Goal: Communication & Community: Answer question/provide support

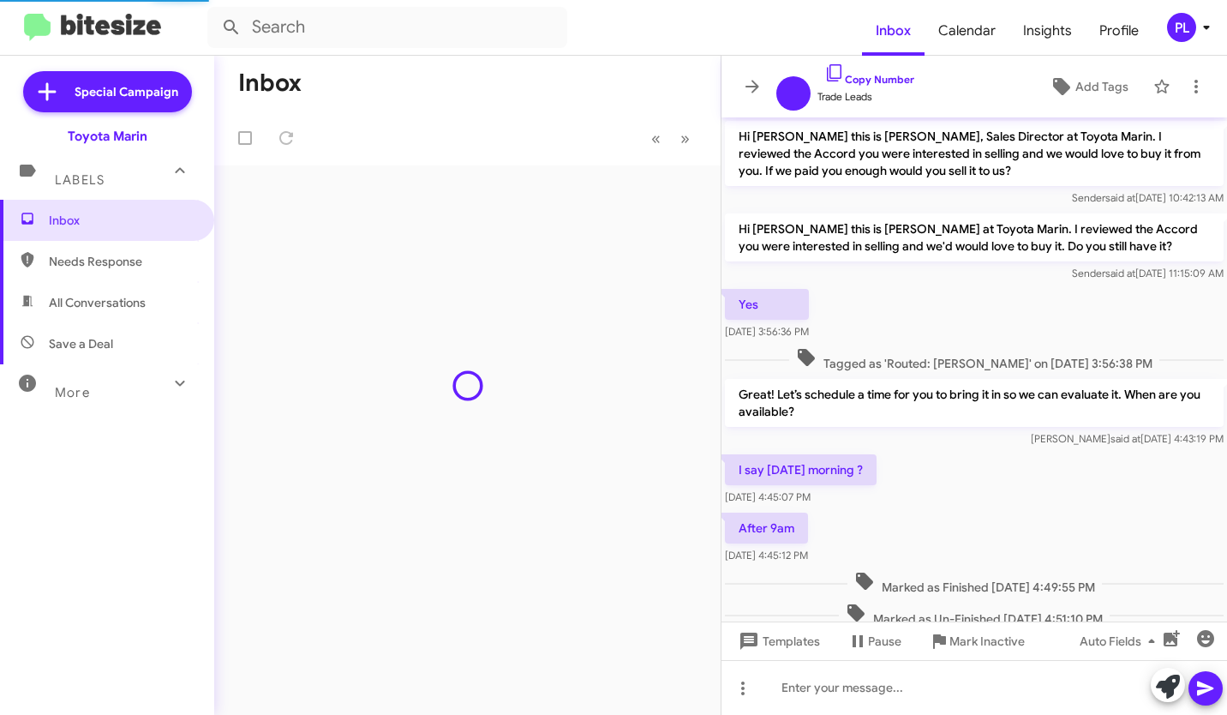
scroll to position [592, 0]
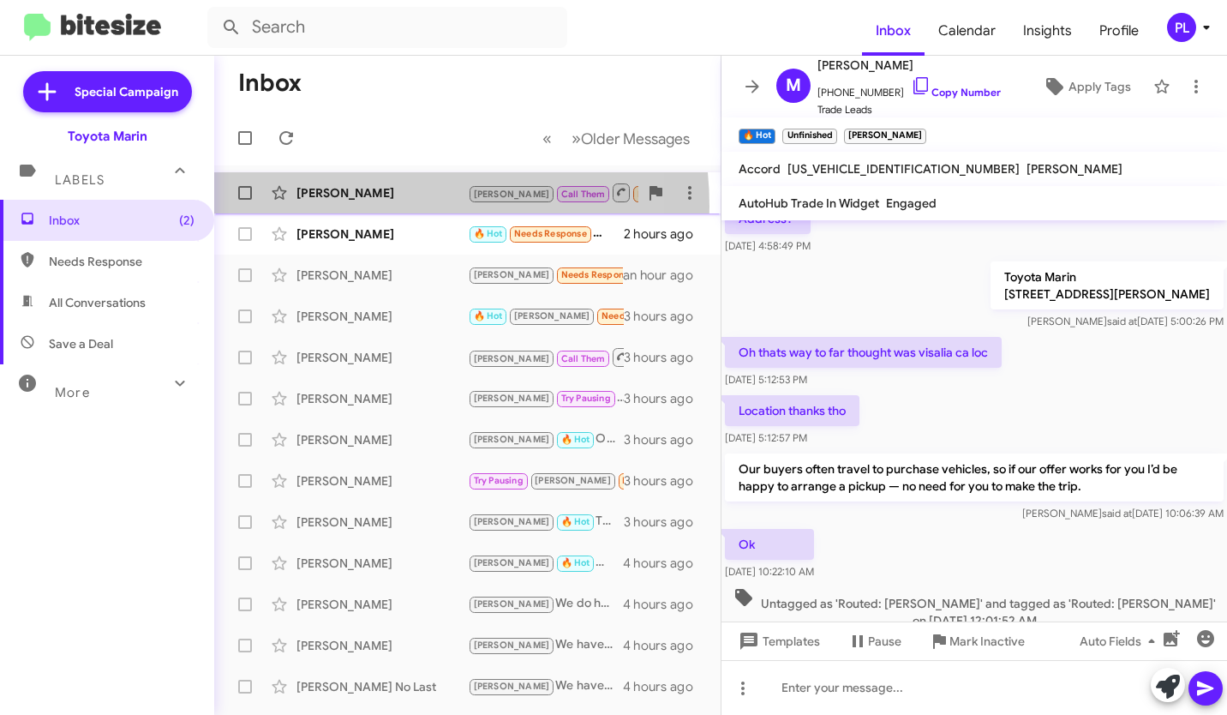
click at [360, 206] on div "[PERSON_NAME] [PERSON_NAME] Call Them Needs Response Inbound Call 3 minutes ago" at bounding box center [467, 193] width 479 height 34
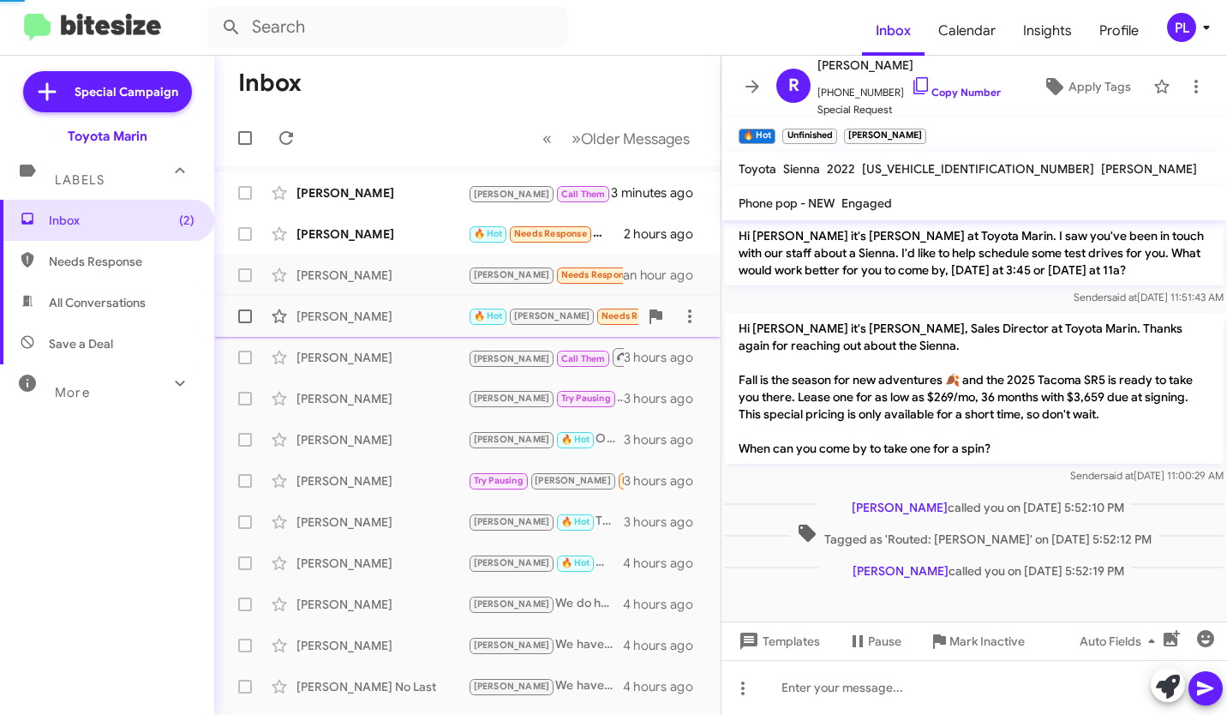
scroll to position [426, 0]
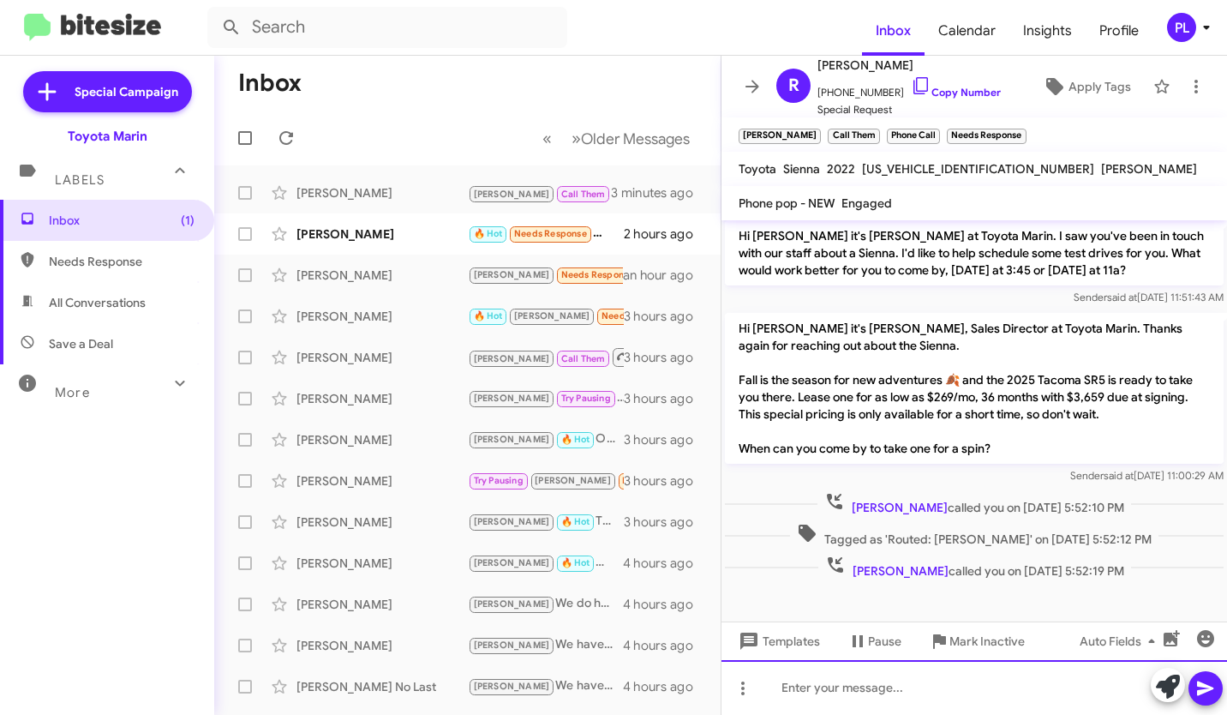
click at [826, 685] on div at bounding box center [974, 687] width 506 height 55
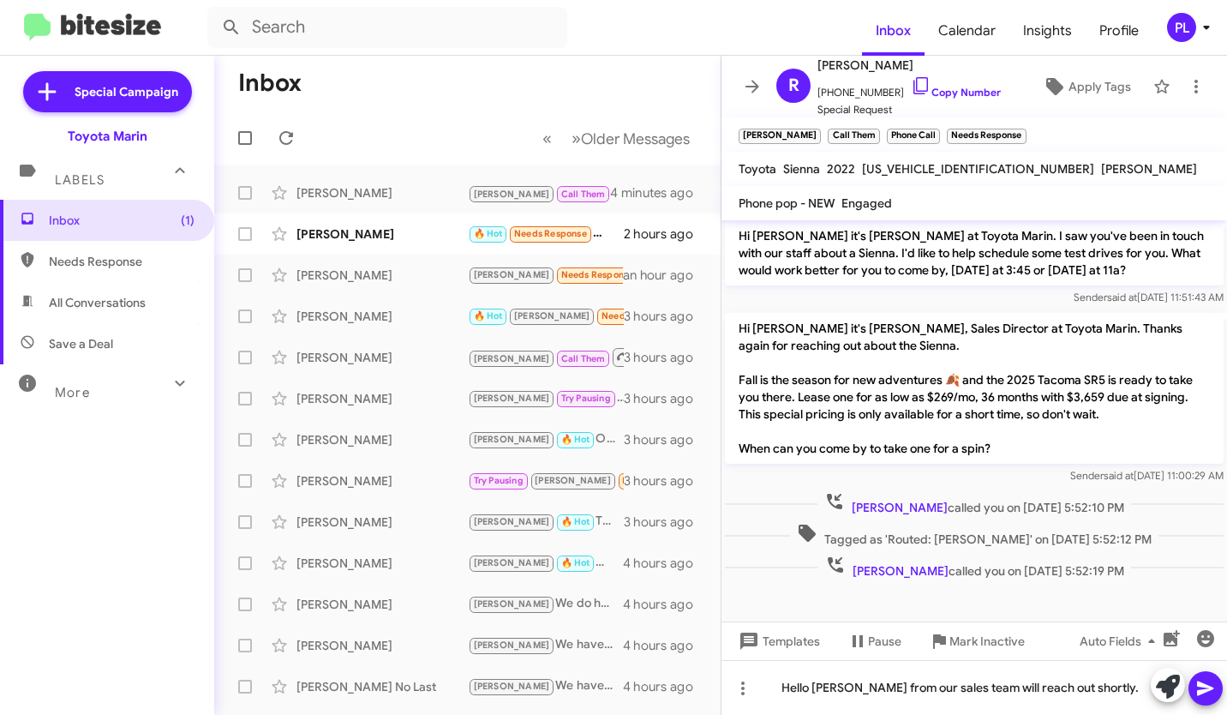
click at [1207, 690] on icon at bounding box center [1205, 688] width 16 height 15
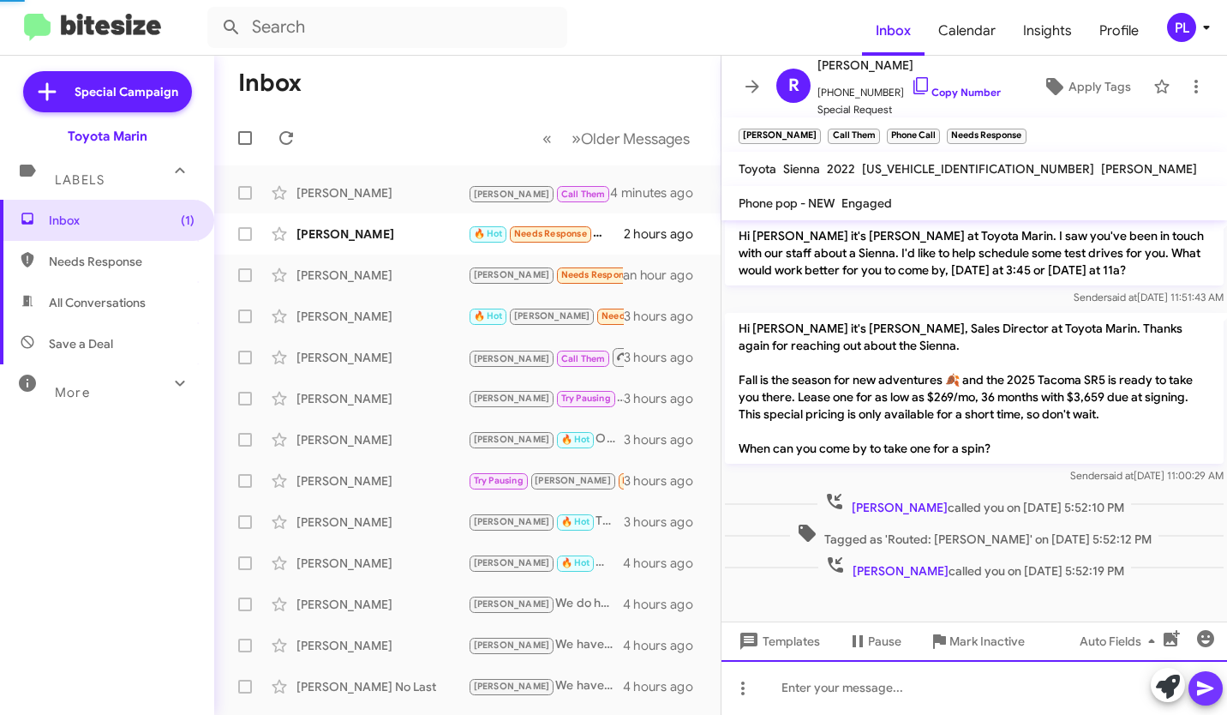
scroll to position [0, 0]
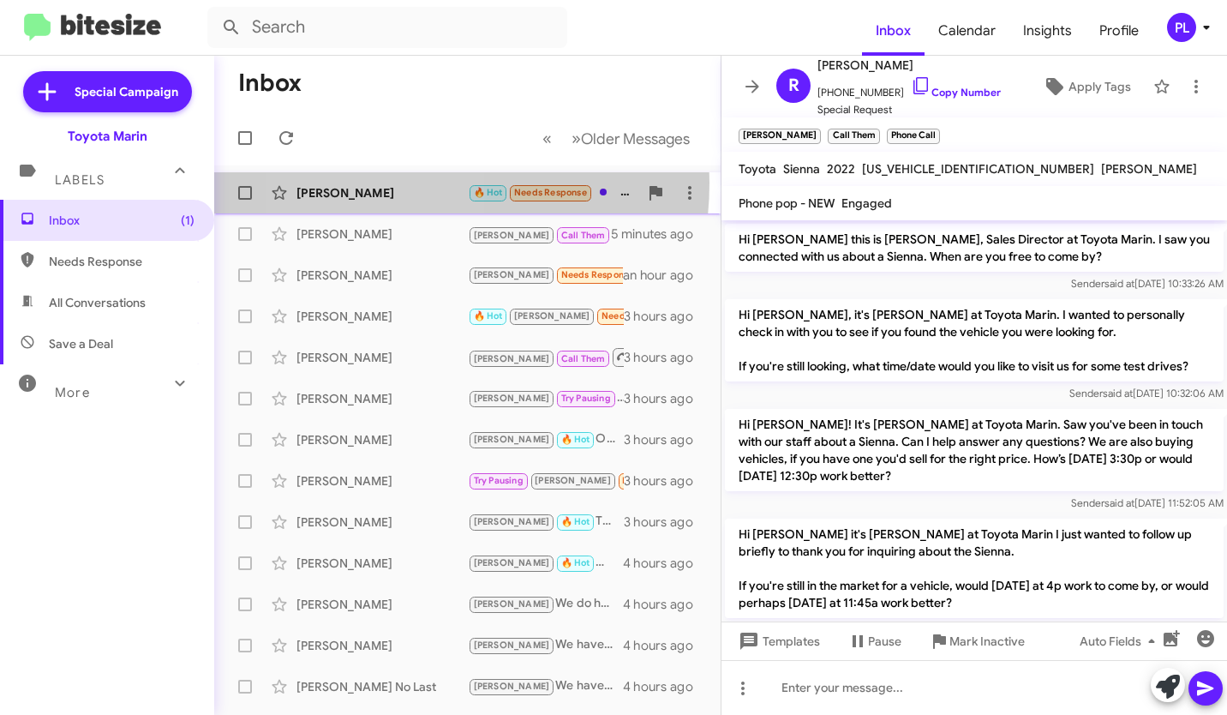
click at [379, 182] on div "[PERSON_NAME] 🔥 Hot Needs Response Hi, can you send me the spec sheets for any …" at bounding box center [467, 193] width 479 height 34
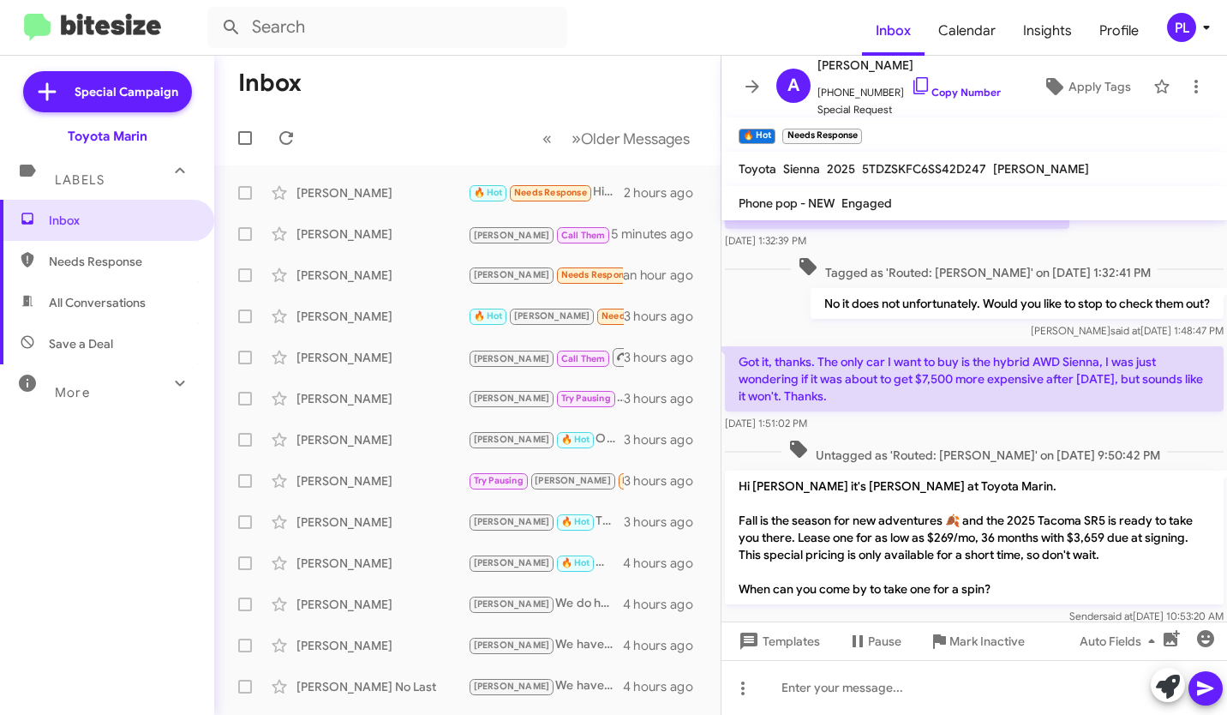
scroll to position [384, 0]
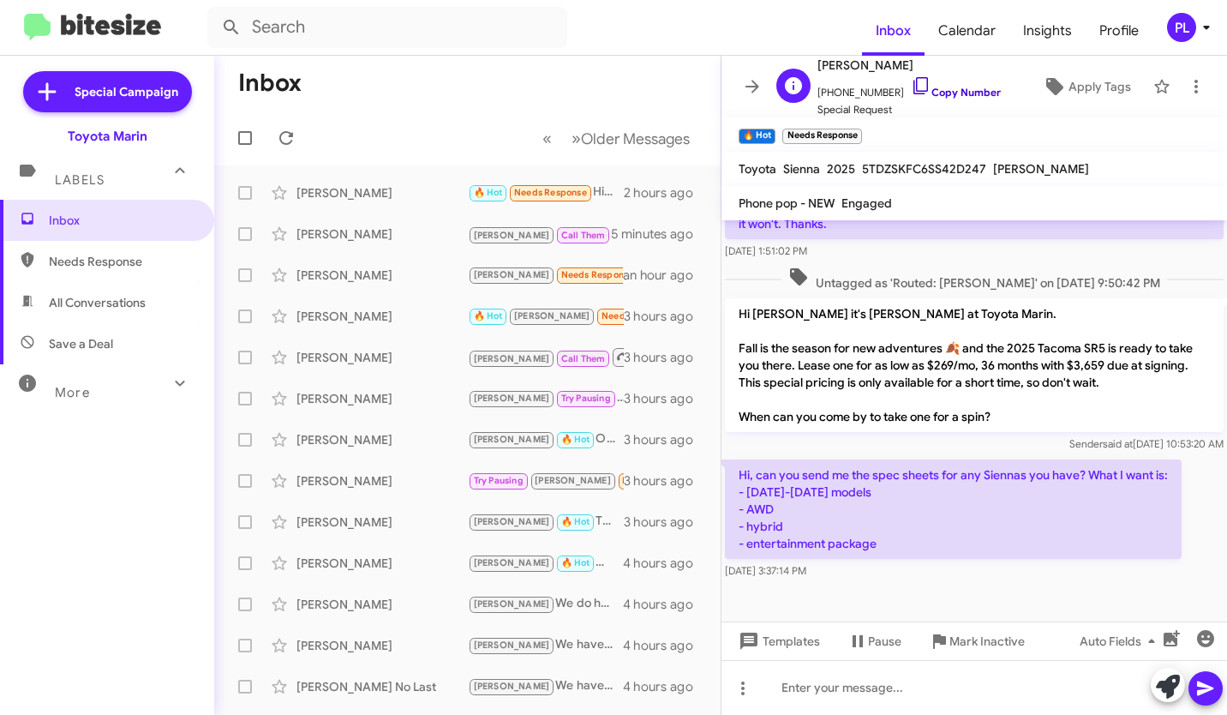
click at [965, 87] on link "Copy Number" at bounding box center [956, 92] width 90 height 13
